Goal: Information Seeking & Learning: Understand process/instructions

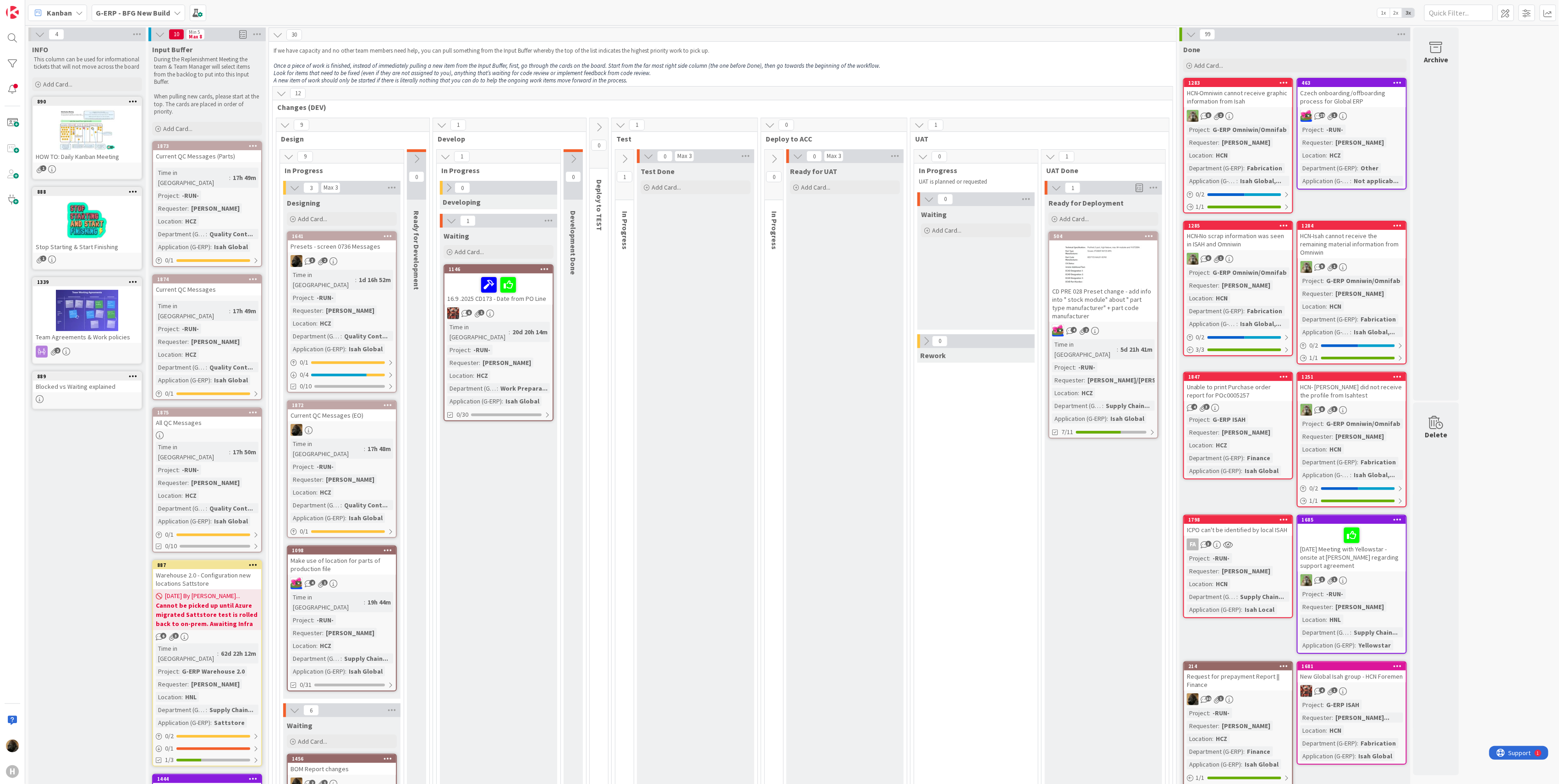
click at [329, 409] on div "Current QC Messages (EO)" at bounding box center [341, 415] width 108 height 12
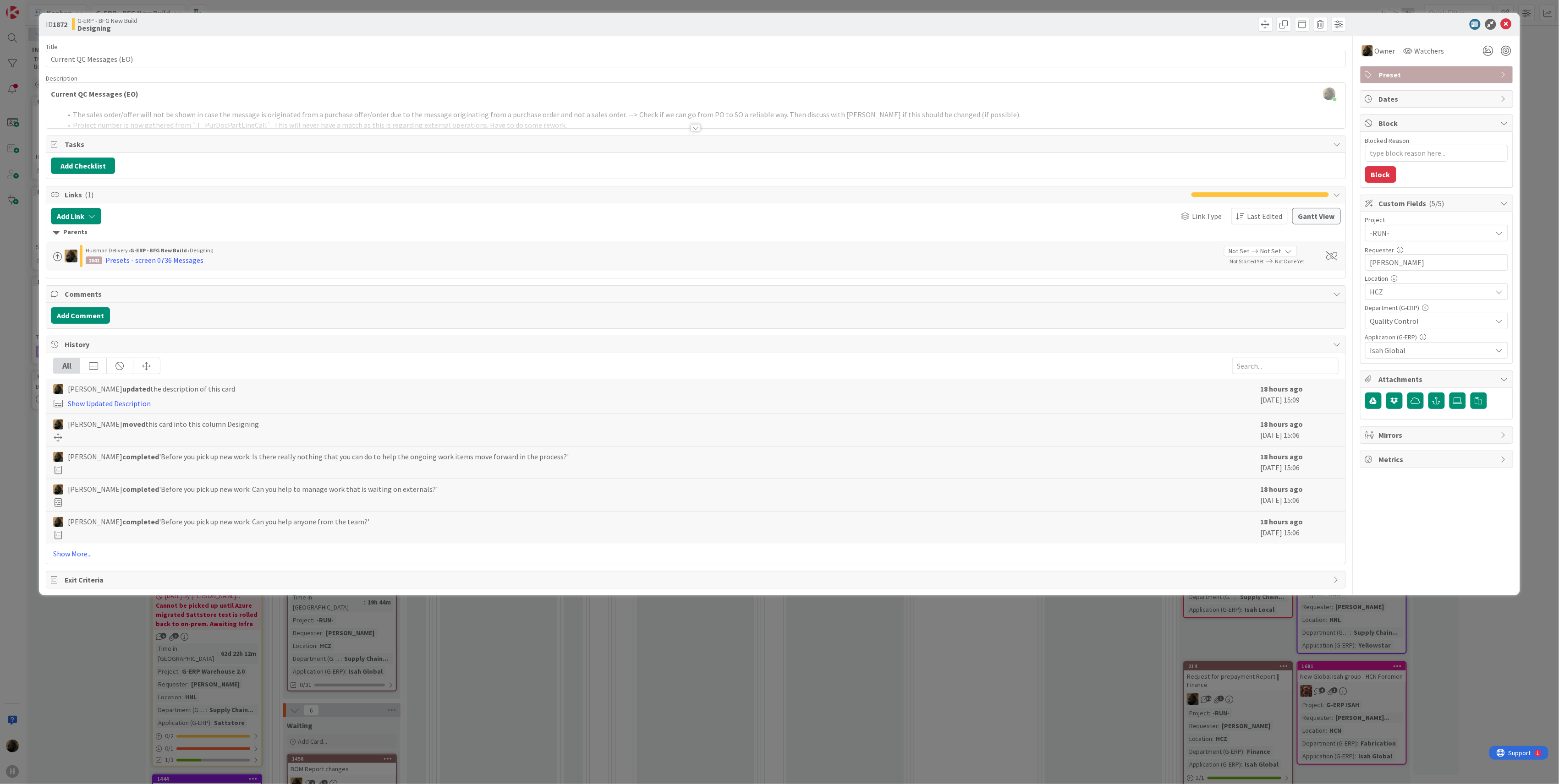
click at [121, 660] on div "ID 1872 G-ERP - BFG New Build Designing Title 24 / 128 Current QC Messages (EO)…" at bounding box center [780, 392] width 1559 height 784
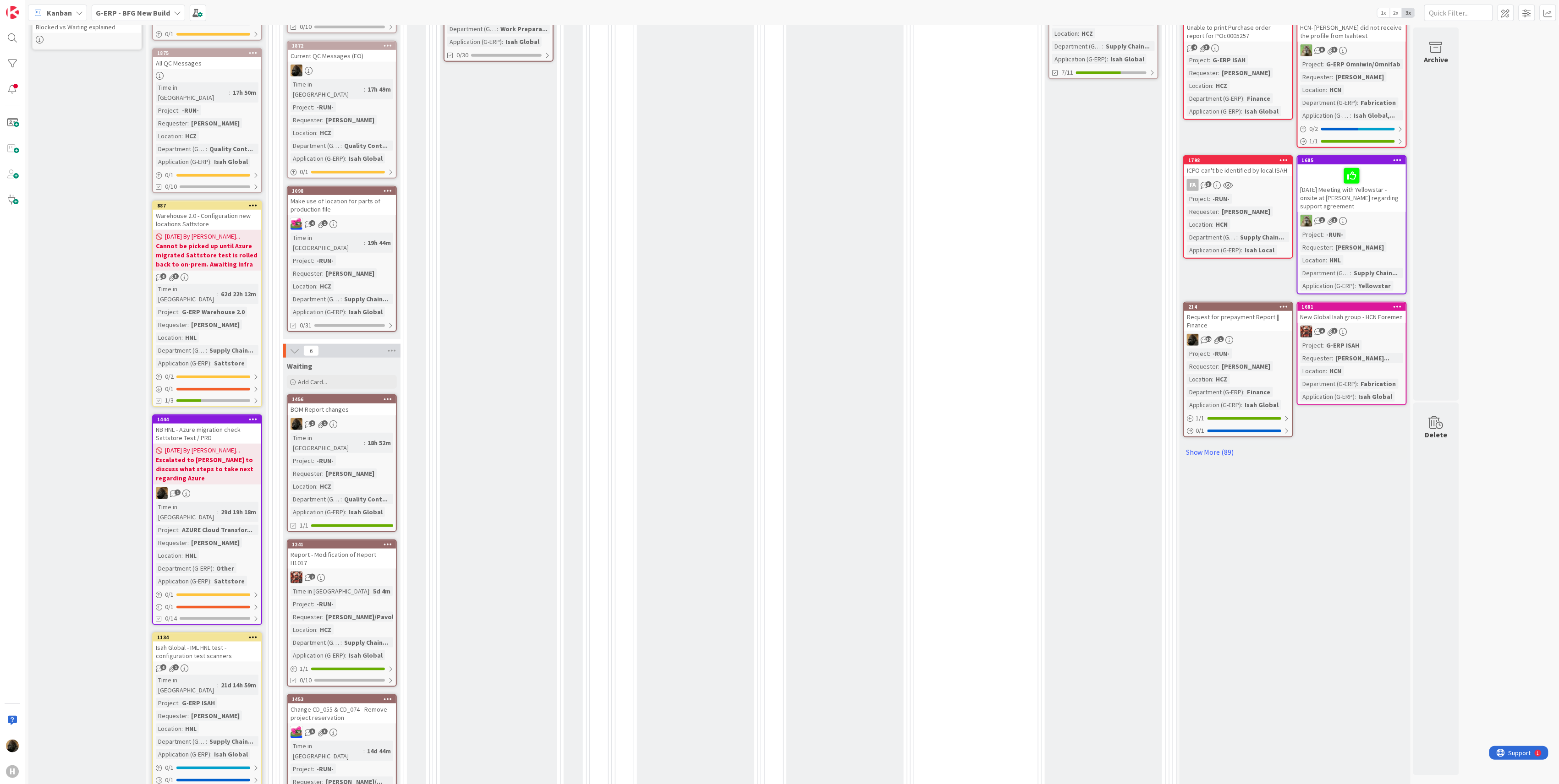
scroll to position [366, 0]
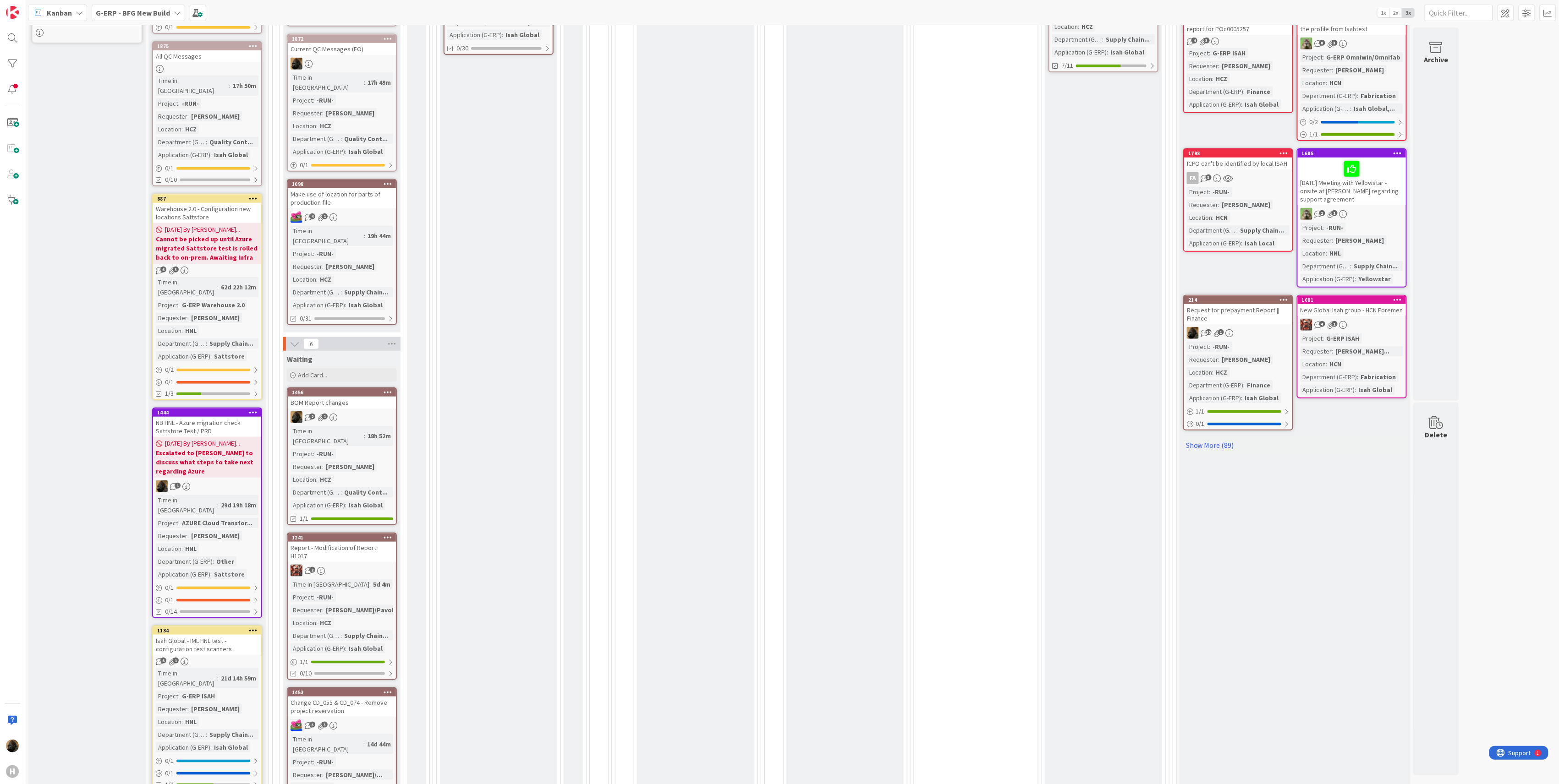
click at [193, 635] on div "Isah Global - IML HNL test - configuration test scanners" at bounding box center [207, 645] width 108 height 20
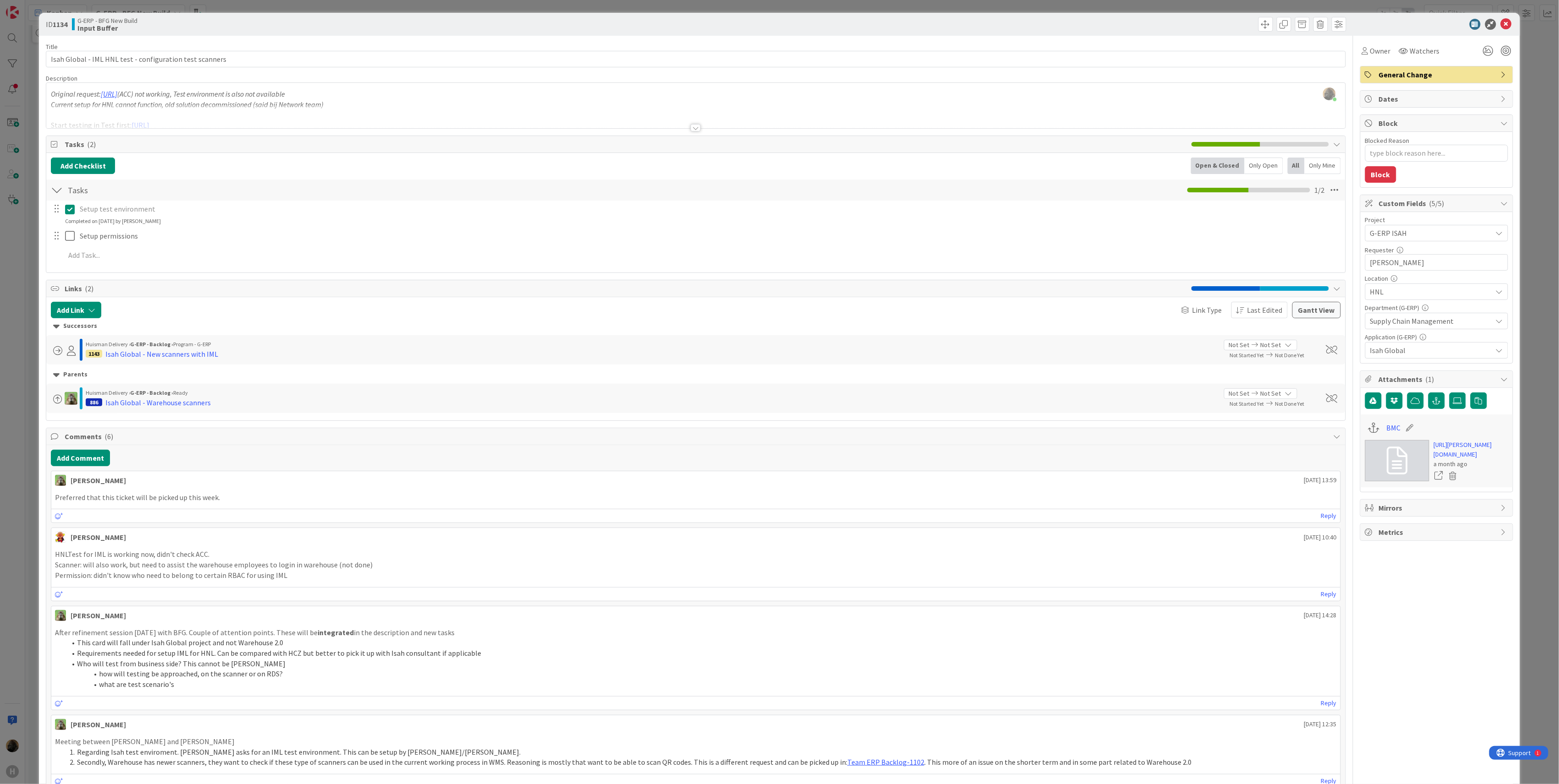
click at [694, 131] on div at bounding box center [695, 128] width 10 height 7
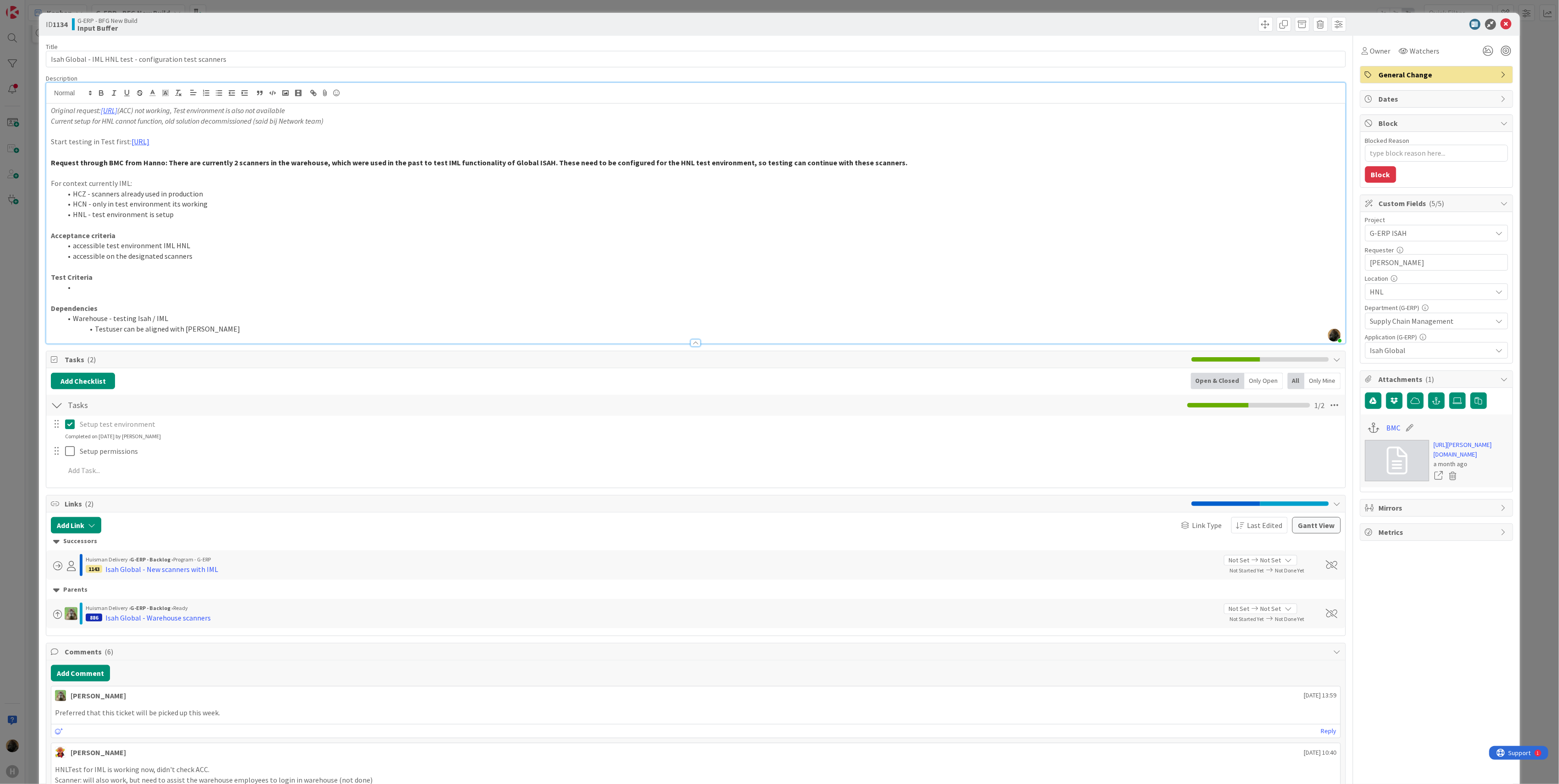
click at [22, 442] on div "ID 1134 G-ERP - BFG New Build Input Buffer Title 56 / 128 Isah Global - IML HNL…" at bounding box center [780, 392] width 1559 height 784
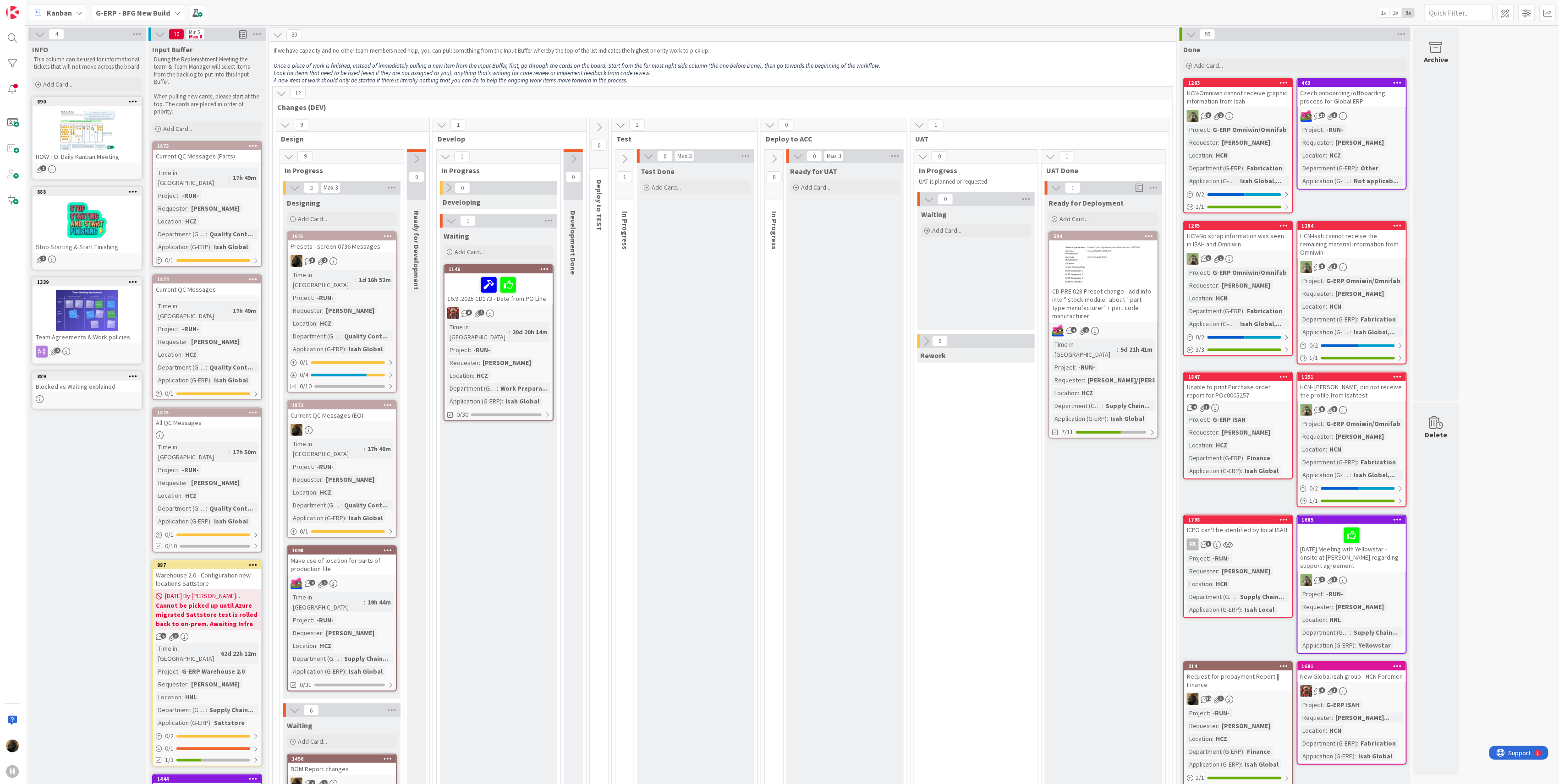
click at [362, 409] on div "Current QC Messages (EO)" at bounding box center [341, 415] width 108 height 12
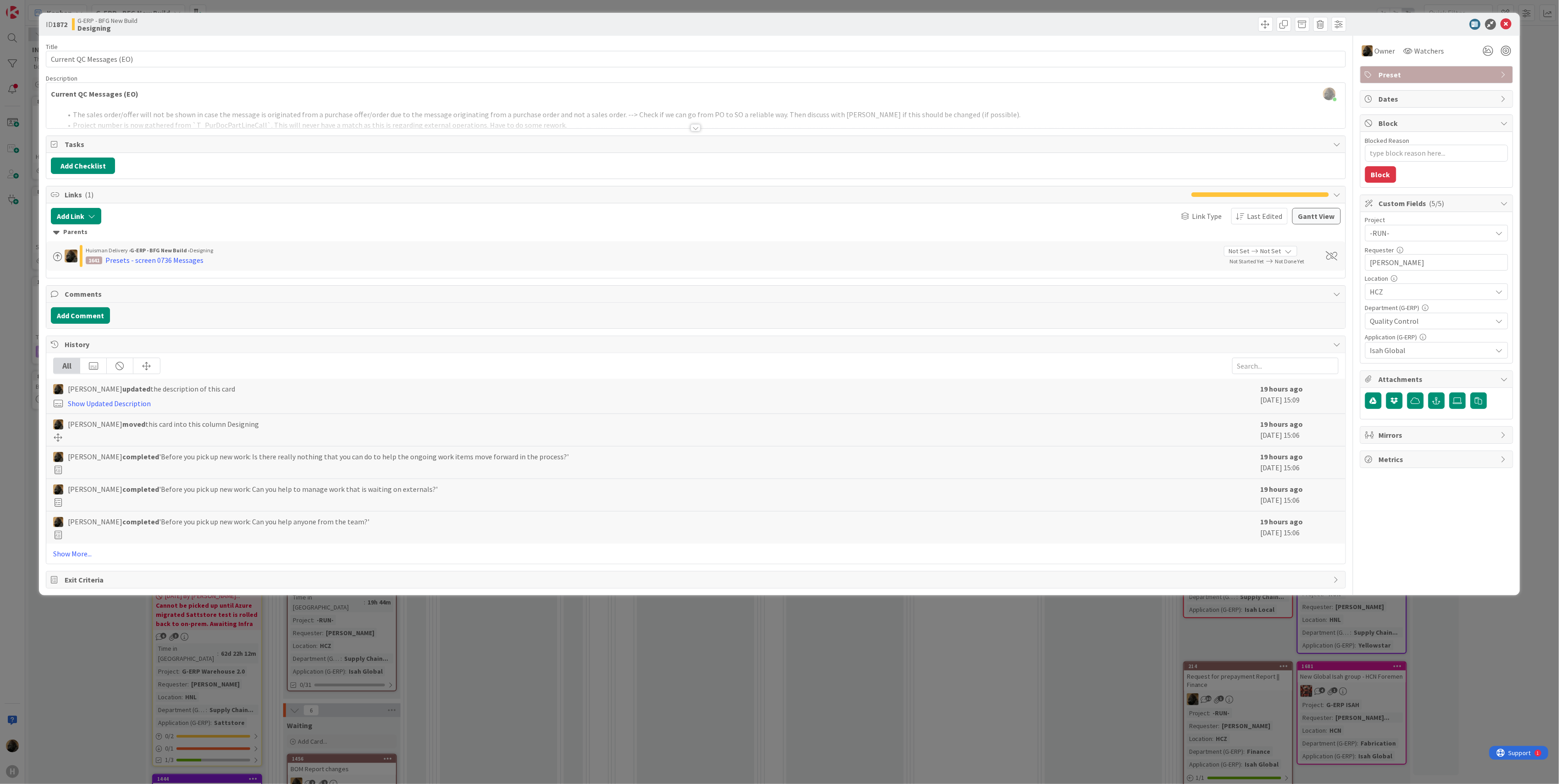
click at [697, 131] on div at bounding box center [695, 128] width 10 height 7
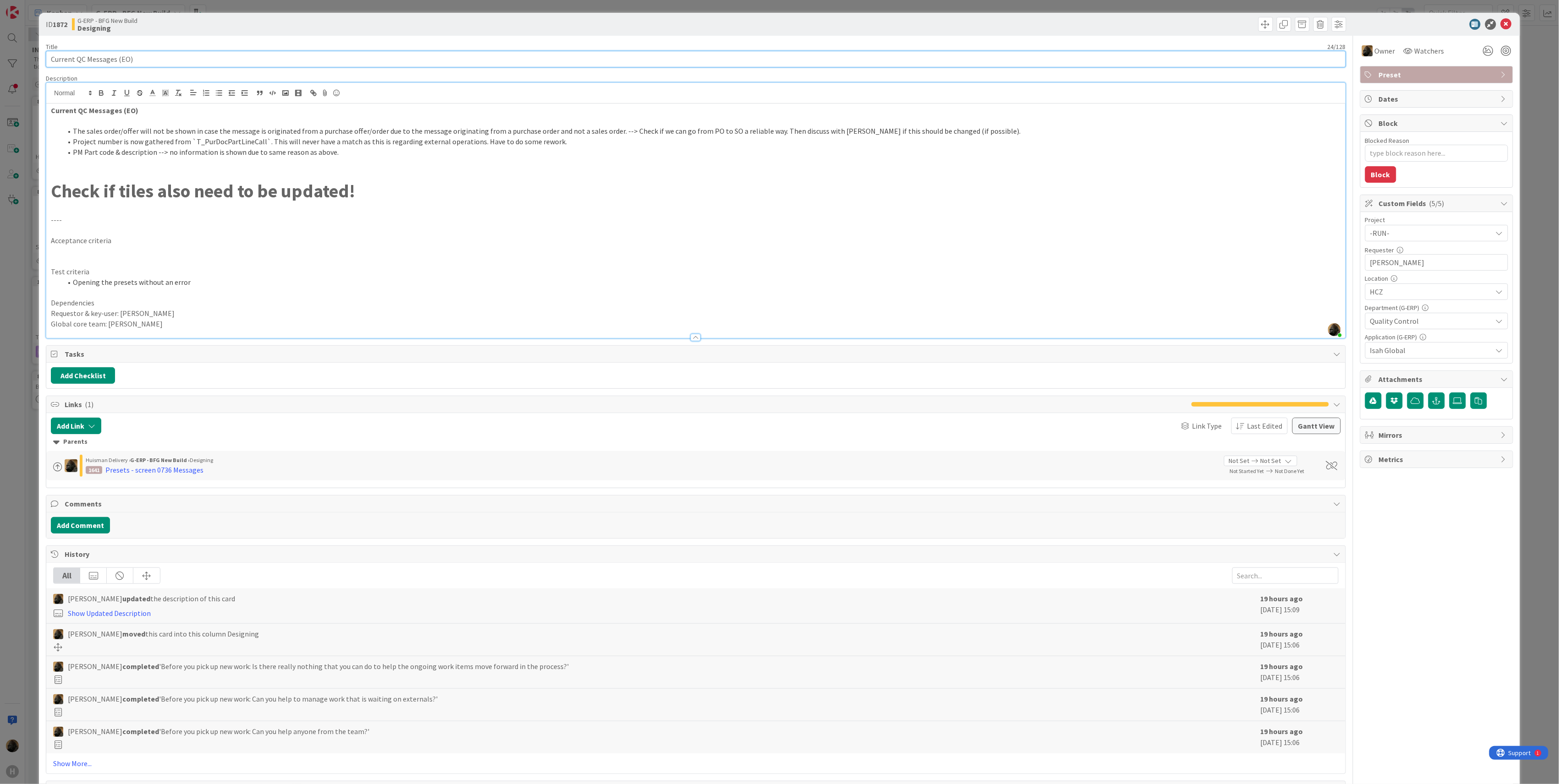
drag, startPoint x: 185, startPoint y: 58, endPoint x: 41, endPoint y: 43, distance: 144.8
click at [41, 43] on div "ID 1872 G-ERP - BFG New Build Designing Title 24 / 128 Current QC Messages (EO)…" at bounding box center [780, 409] width 1482 height 792
click at [176, 163] on p at bounding box center [696, 162] width 1290 height 11
click at [486, 438] on div "Parents [PERSON_NAME] Delivery › G-ERP - BFG New Build › Designing 1641 Presets…" at bounding box center [695, 457] width 1299 height 46
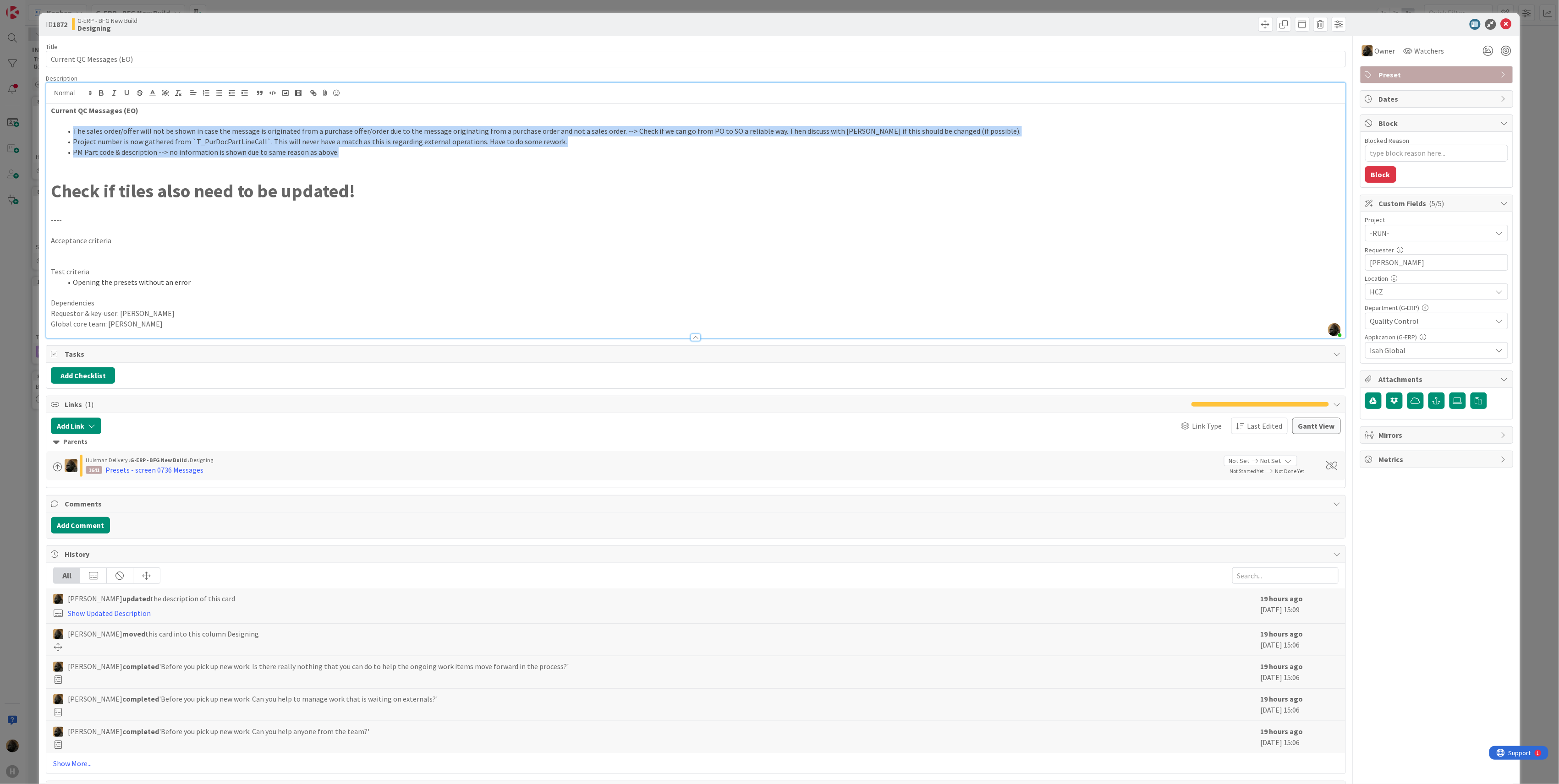
drag, startPoint x: 73, startPoint y: 131, endPoint x: 386, endPoint y: 154, distance: 313.8
click at [386, 154] on ol "The sales order/offer will not be shown in case the message is originated from …" at bounding box center [696, 142] width 1290 height 31
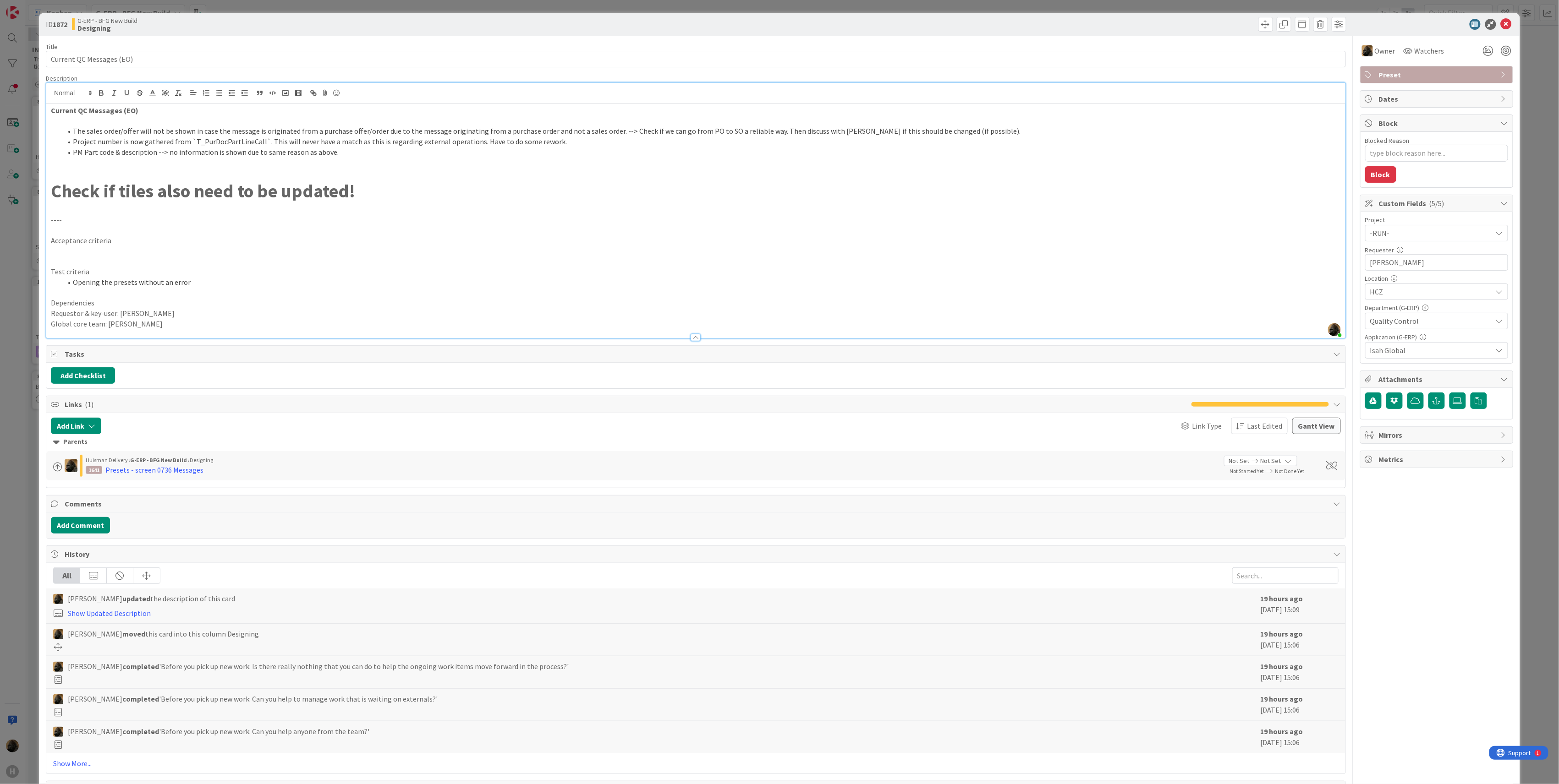
click at [260, 172] on p at bounding box center [696, 173] width 1290 height 11
click at [255, 163] on p at bounding box center [696, 162] width 1290 height 11
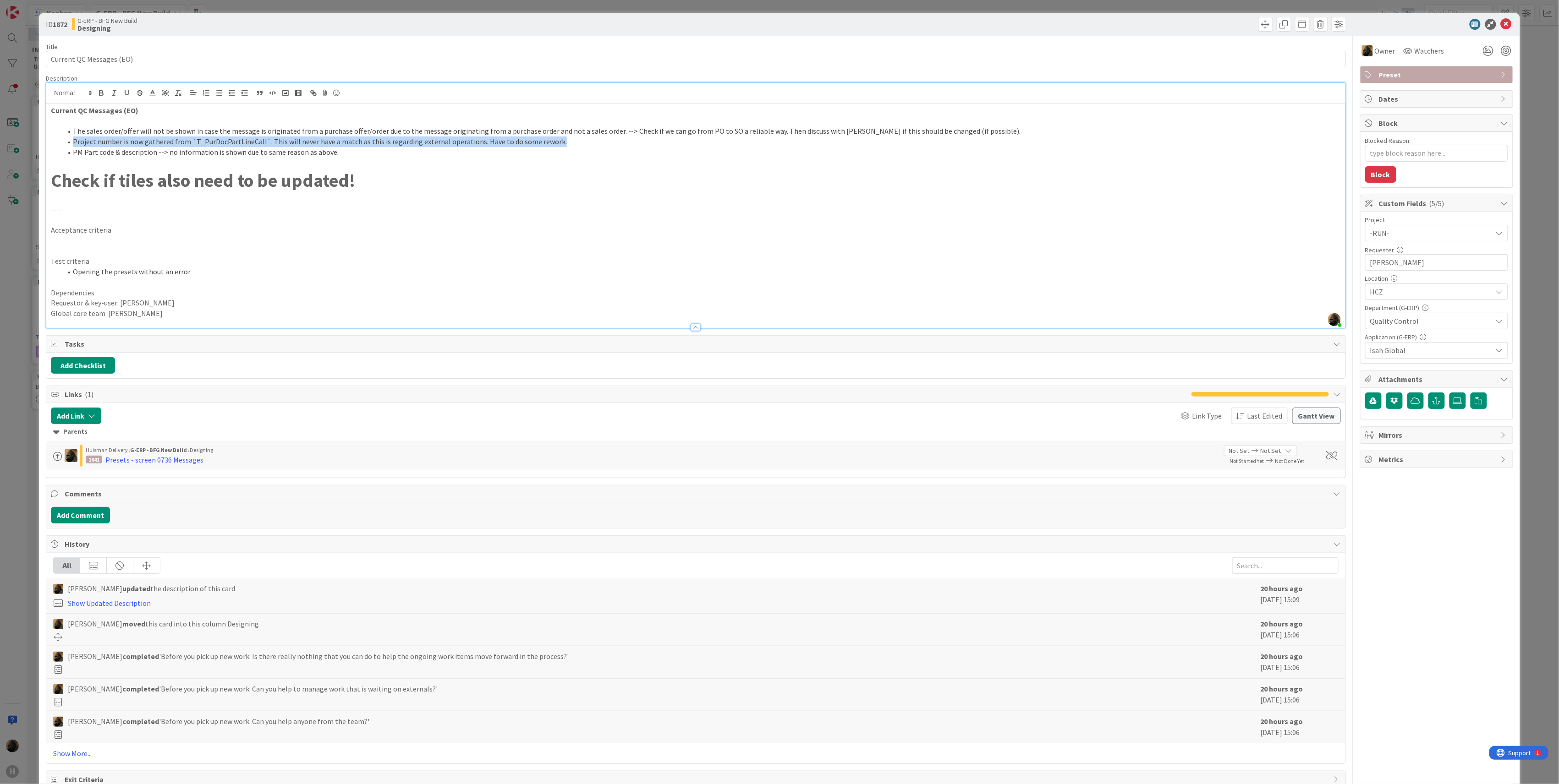
drag, startPoint x: 73, startPoint y: 142, endPoint x: 606, endPoint y: 141, distance: 533.0
click at [606, 141] on li "Project number is now gathered from `T_PurDocPartLineCall`. This will never hav…" at bounding box center [701, 142] width 1280 height 11
click at [602, 142] on li "Project number is now gathered from `T_PurDocPartLineCall`. This will never hav…" at bounding box center [701, 142] width 1280 height 11
drag, startPoint x: 332, startPoint y: 156, endPoint x: 72, endPoint y: 140, distance: 260.5
click at [72, 140] on ol "The sales order/offer will not be shown in case the message is originated from …" at bounding box center [696, 142] width 1290 height 31
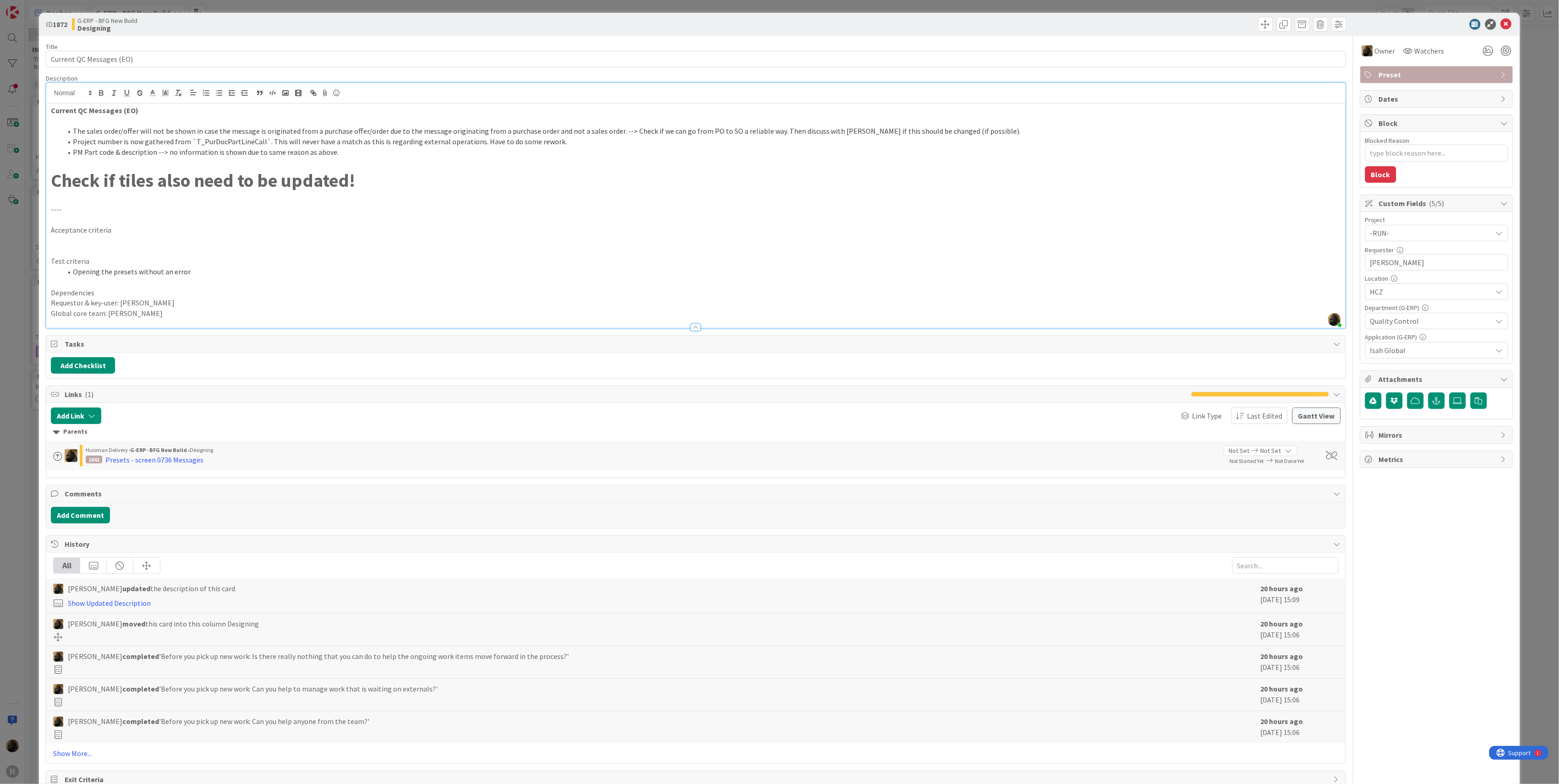
click at [73, 144] on span at bounding box center [73, 142] width 0 height 11
drag, startPoint x: 72, startPoint y: 133, endPoint x: 137, endPoint y: 133, distance: 65.0
click at [137, 133] on li "The sales order/offer will not be shown in case the message is originated from …" at bounding box center [701, 131] width 1280 height 11
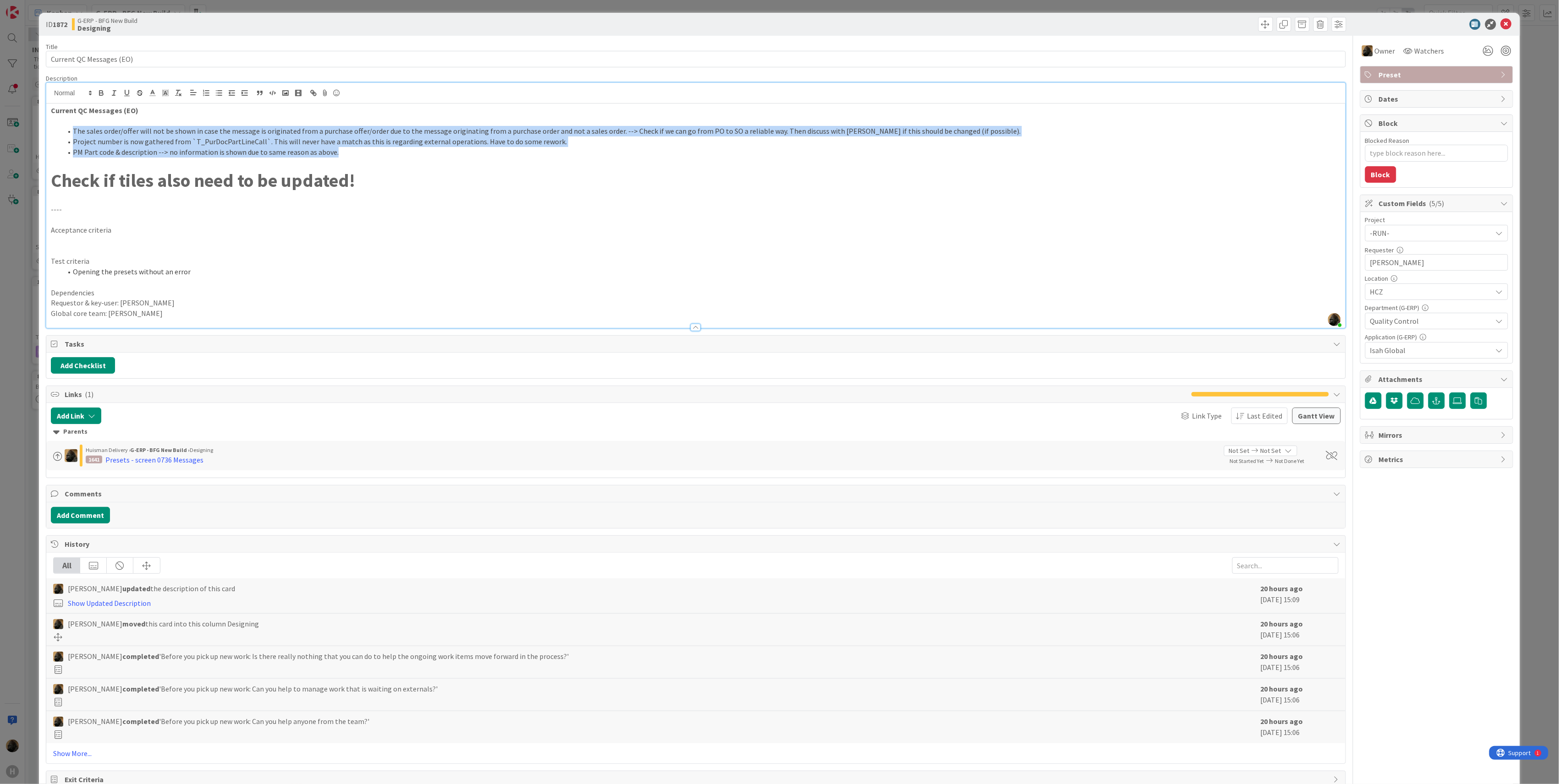
drag, startPoint x: 382, startPoint y: 152, endPoint x: 72, endPoint y: 133, distance: 310.6
click at [72, 133] on ol "The sales order/offer will not be shown in case the message is originated from …" at bounding box center [696, 142] width 1290 height 31
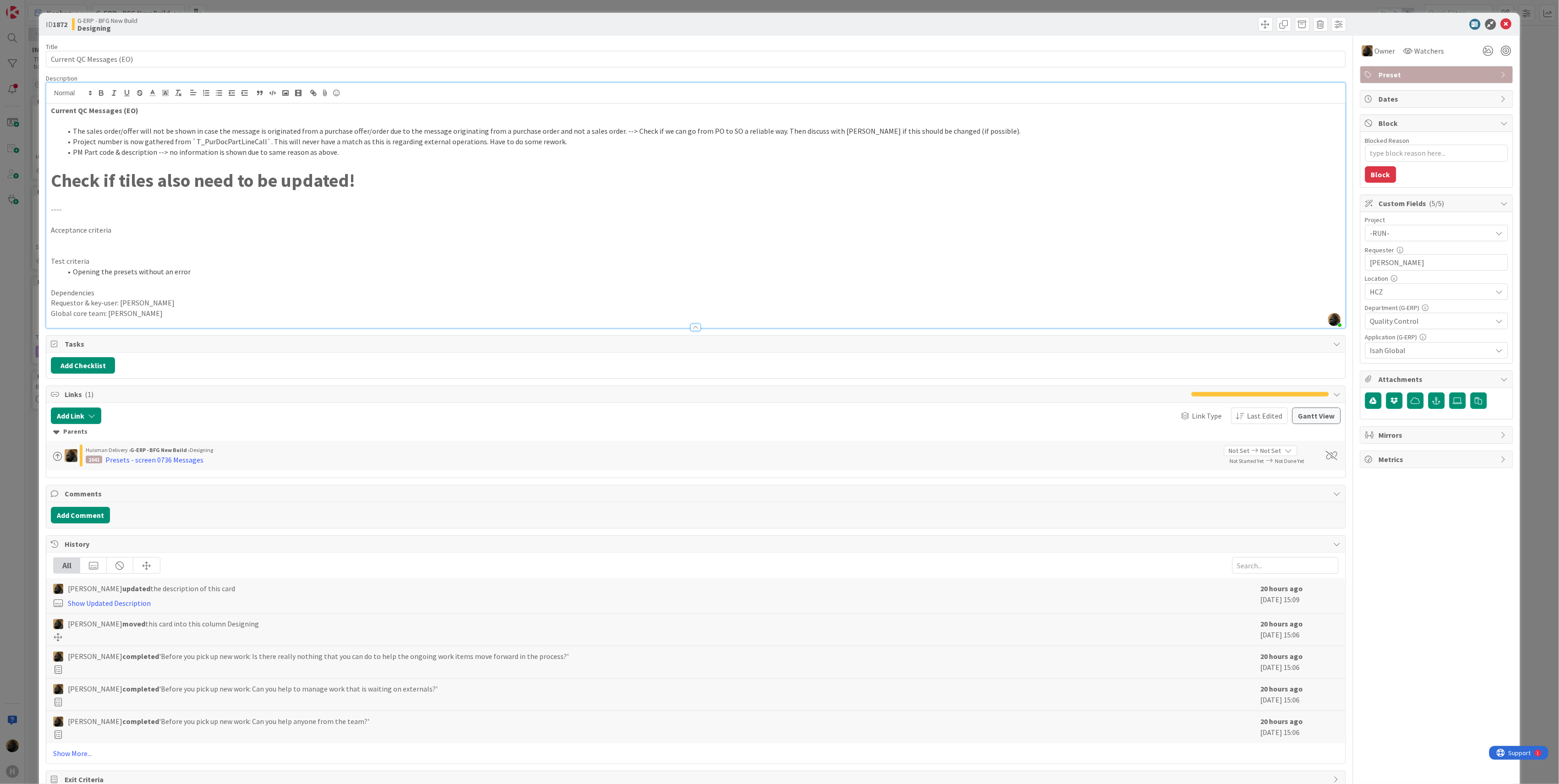
click at [91, 170] on strong "Check if tiles also need to be updated!" at bounding box center [203, 180] width 304 height 23
click at [87, 166] on p at bounding box center [696, 162] width 1290 height 11
type textarea "x"
click at [927, 129] on li "The sales order/offer will not be shown in case the message is originated from …" at bounding box center [701, 131] width 1280 height 11
drag, startPoint x: 769, startPoint y: 132, endPoint x: 996, endPoint y: 132, distance: 227.0
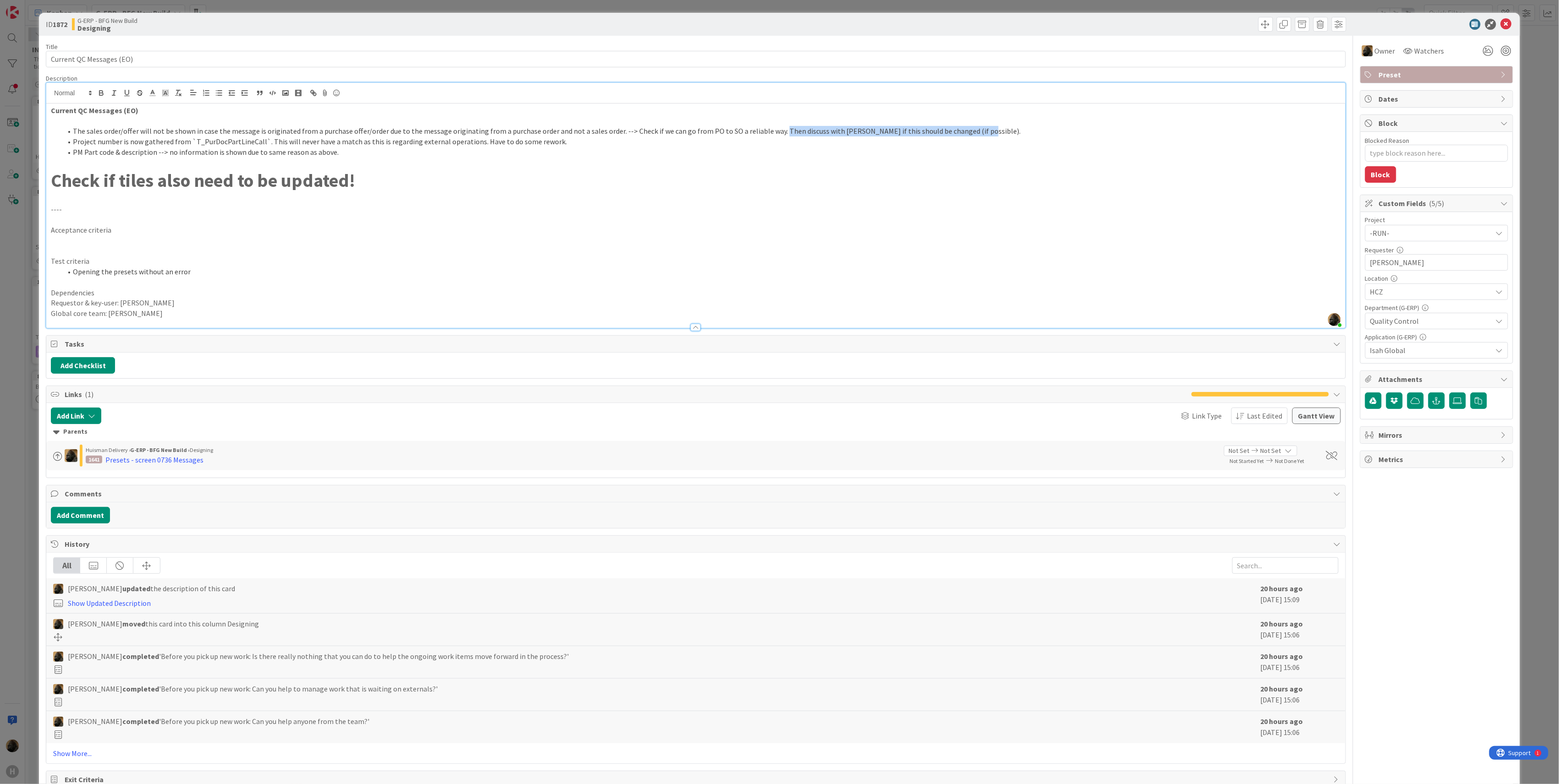
click at [996, 132] on li "The sales order/offer will not be shown in case the message is originated from …" at bounding box center [701, 131] width 1280 height 11
click at [363, 156] on li "PM Part code & description --> no information is shown due to same reason as ab…" at bounding box center [701, 152] width 1280 height 11
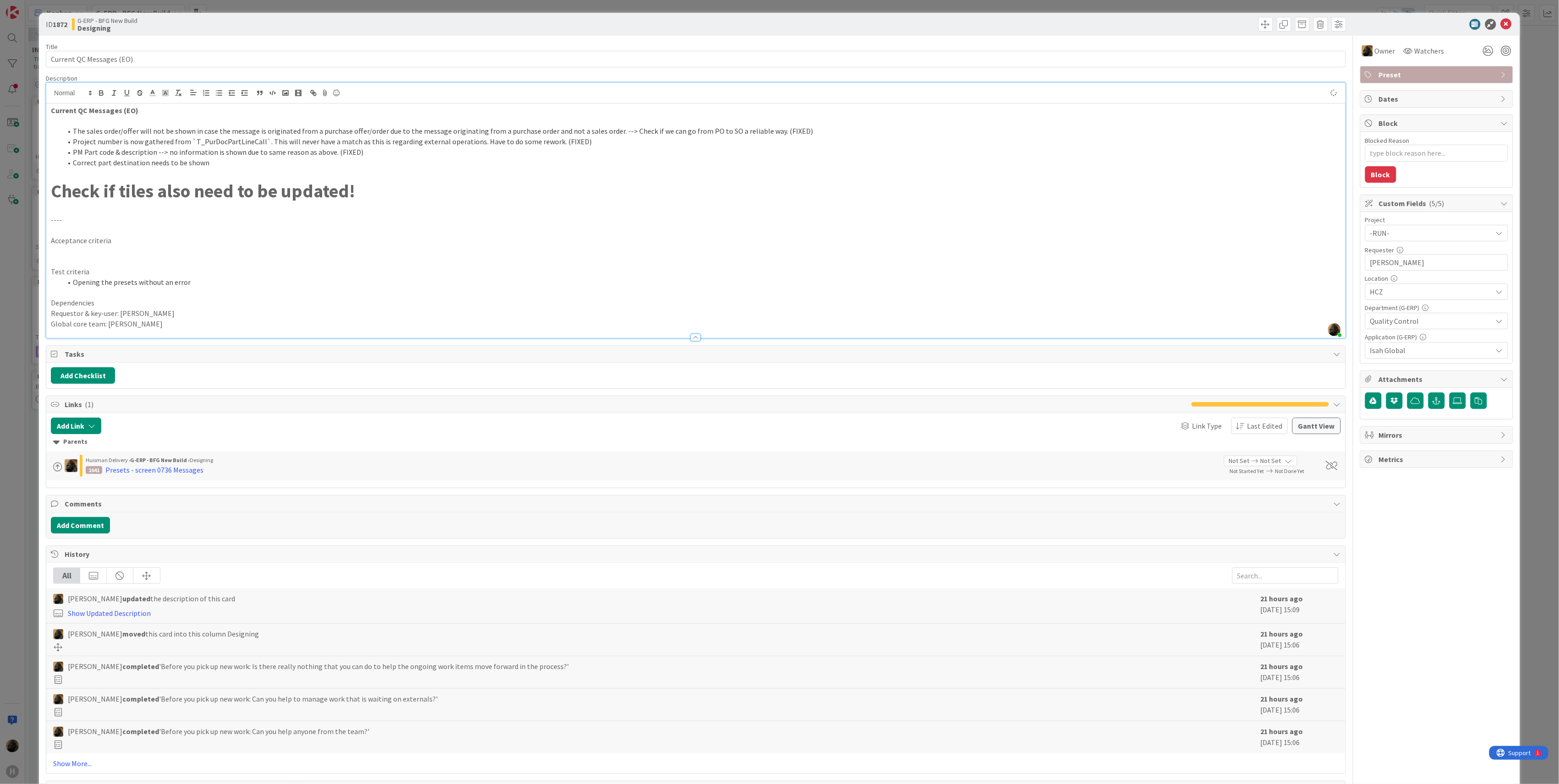
type textarea "x"
click at [232, 394] on div "Title 24 / 128 Current QC Messages (EO) Description [PERSON_NAME] joined 2 hrs …" at bounding box center [696, 417] width 1300 height 763
click at [204, 389] on div "Add Checklist" at bounding box center [695, 376] width 1299 height 26
